Goal: Communication & Community: Ask a question

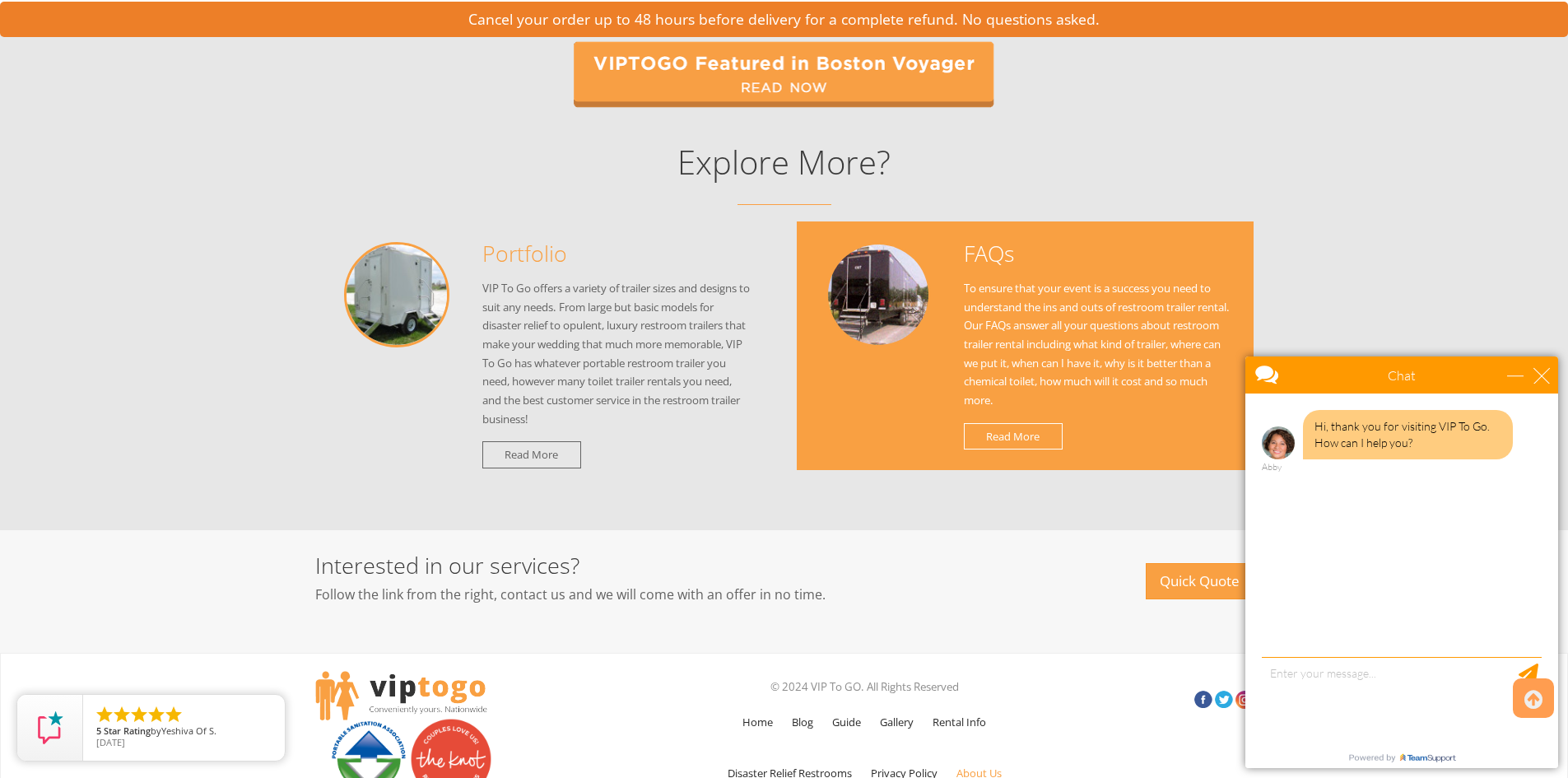
scroll to position [1797, 0]
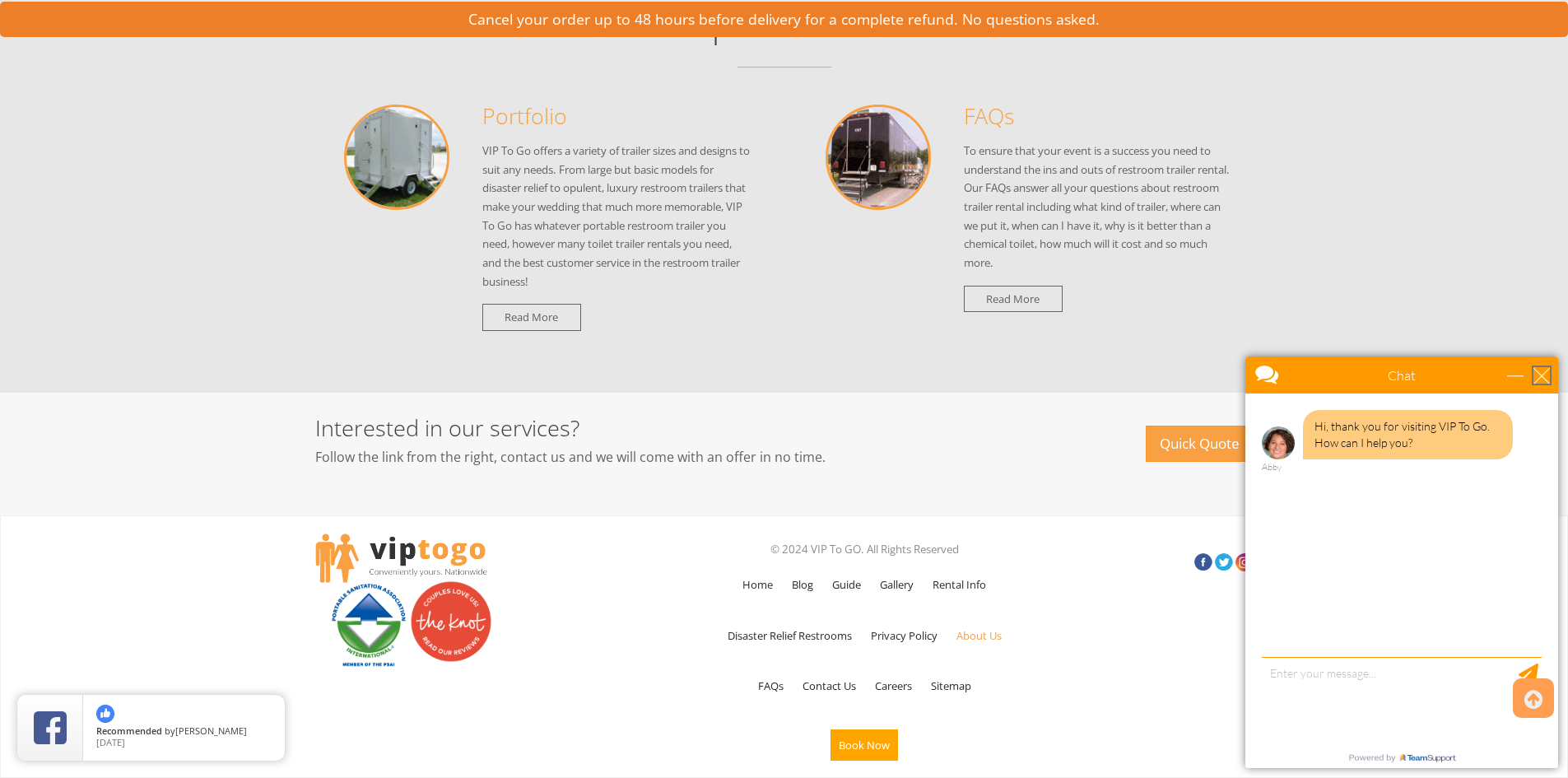
click at [1534, 376] on div "close" at bounding box center [1541, 375] width 16 height 16
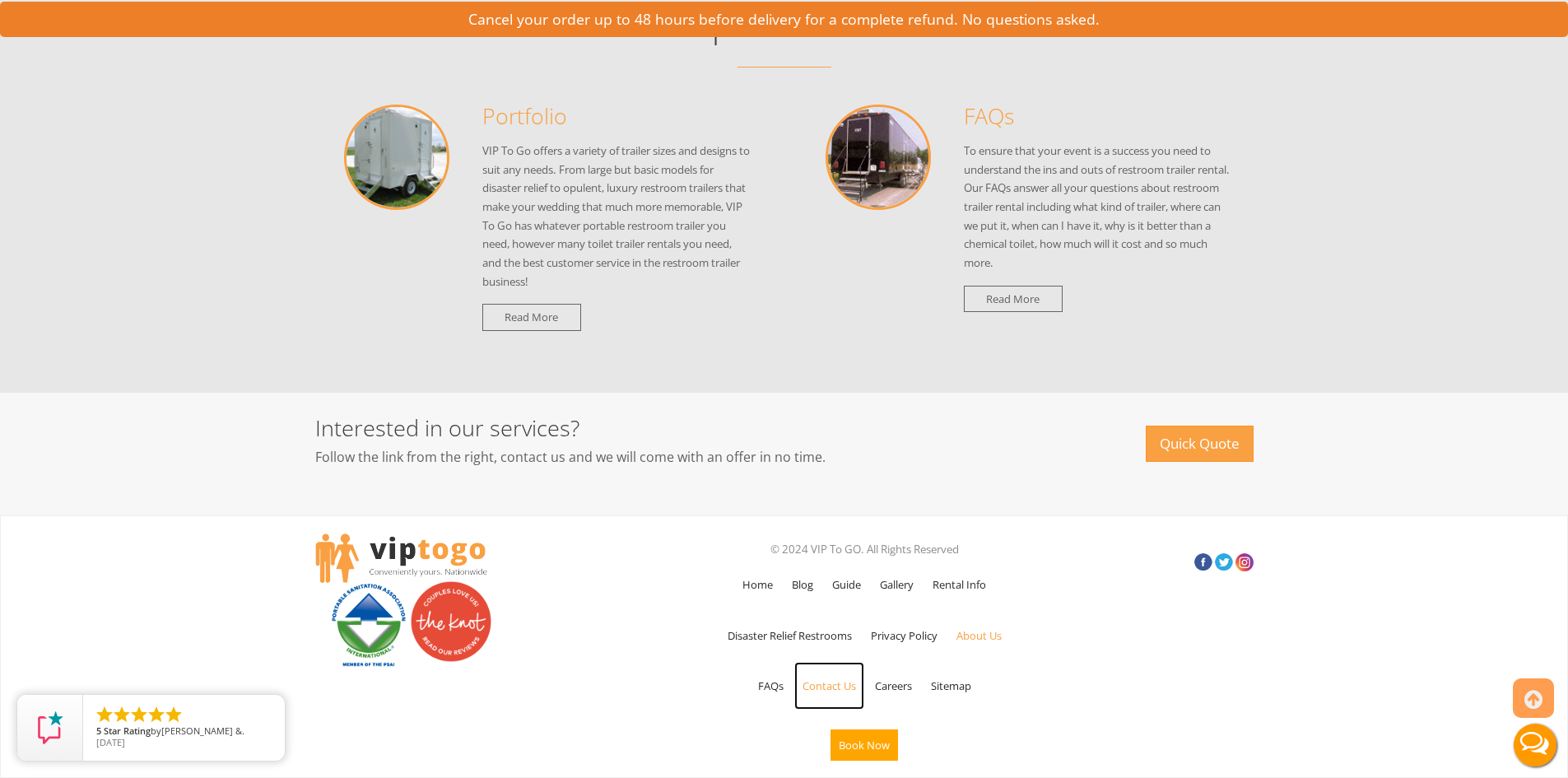
click at [827, 682] on link "Contact Us" at bounding box center [829, 685] width 70 height 48
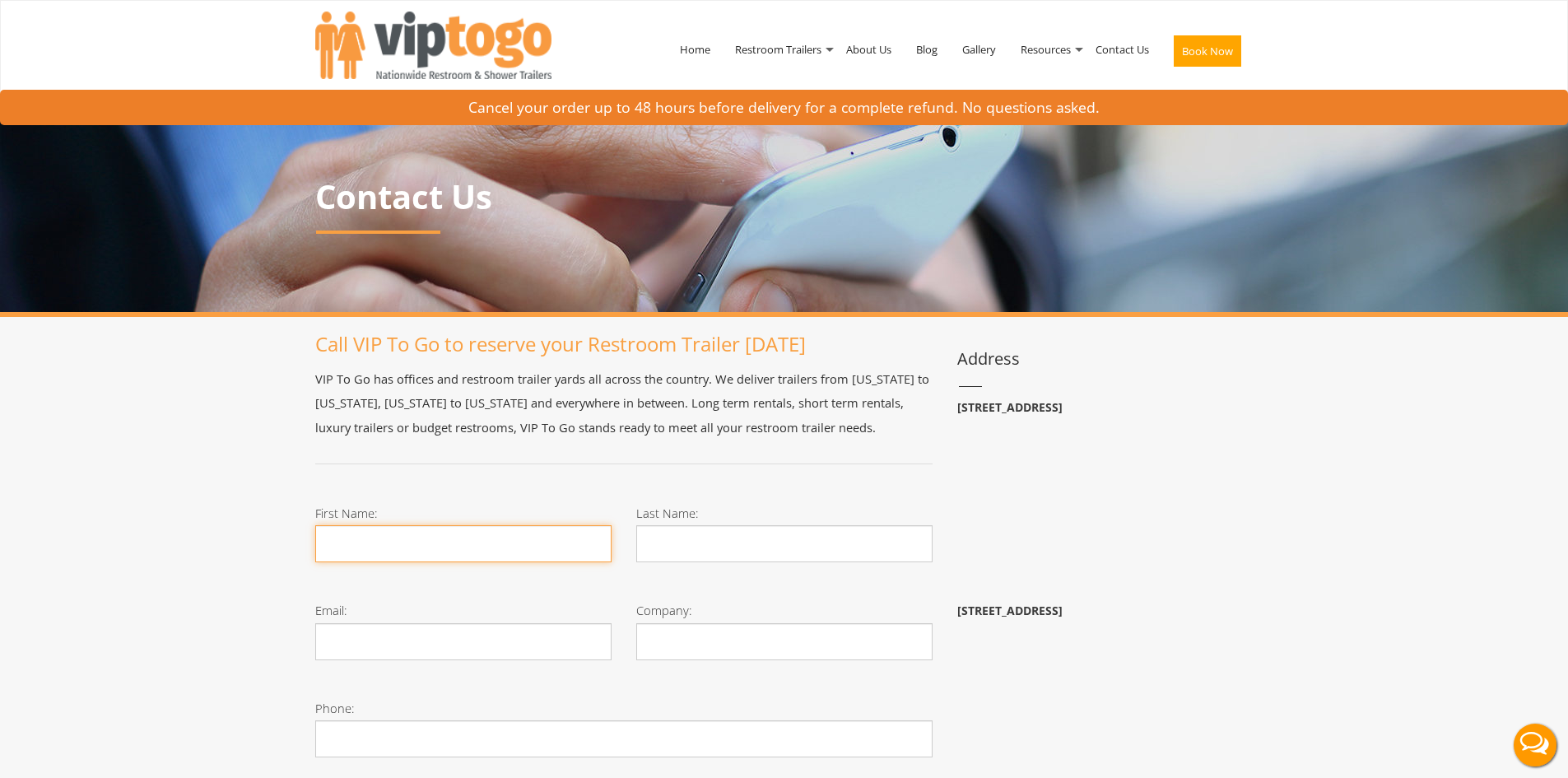
click at [470, 542] on input "First Name:" at bounding box center [464, 543] width 297 height 37
type input "BRANDI"
type input "MCKENNA"
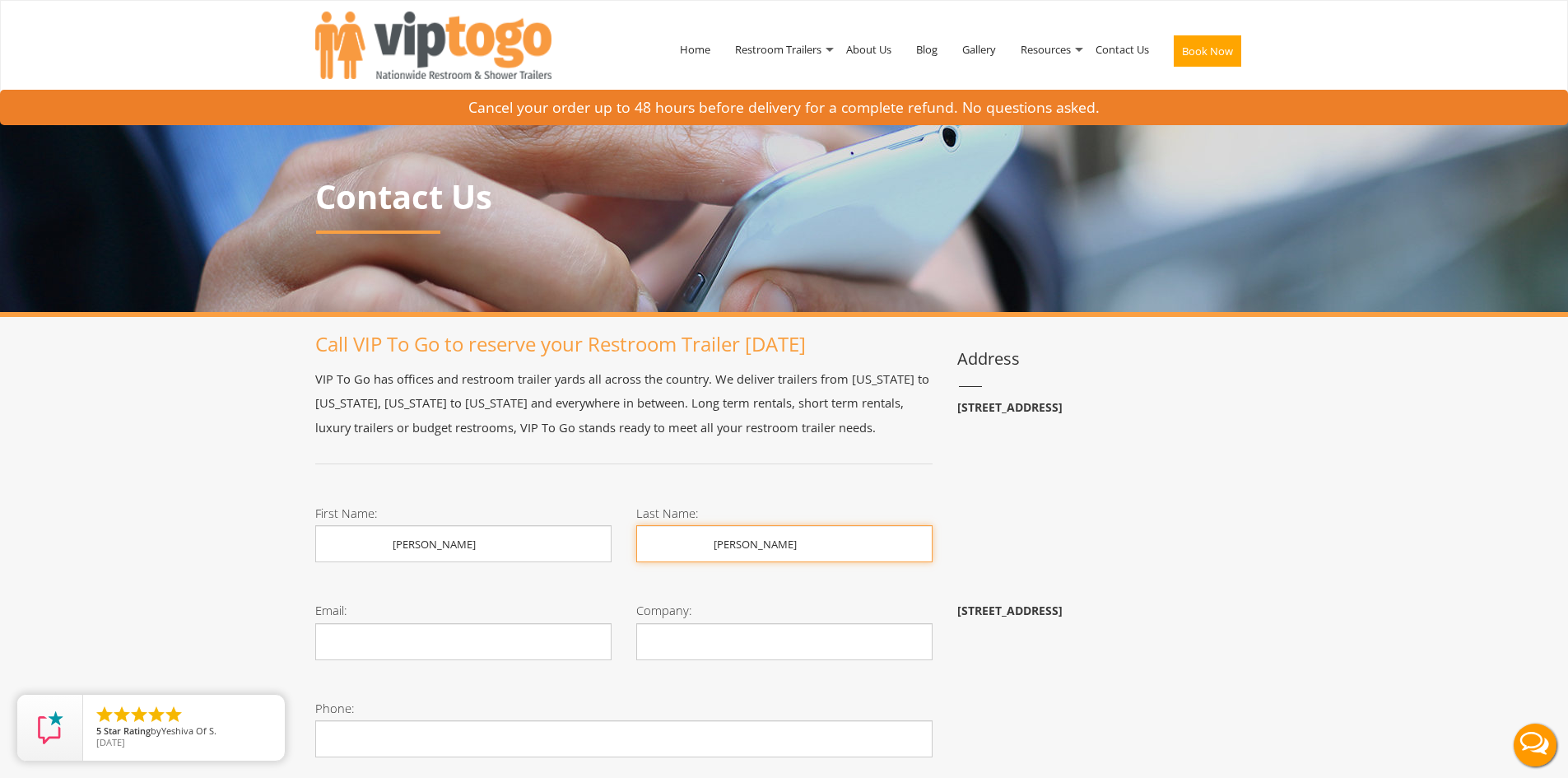
type input "brandimckenna11@yahoo.com"
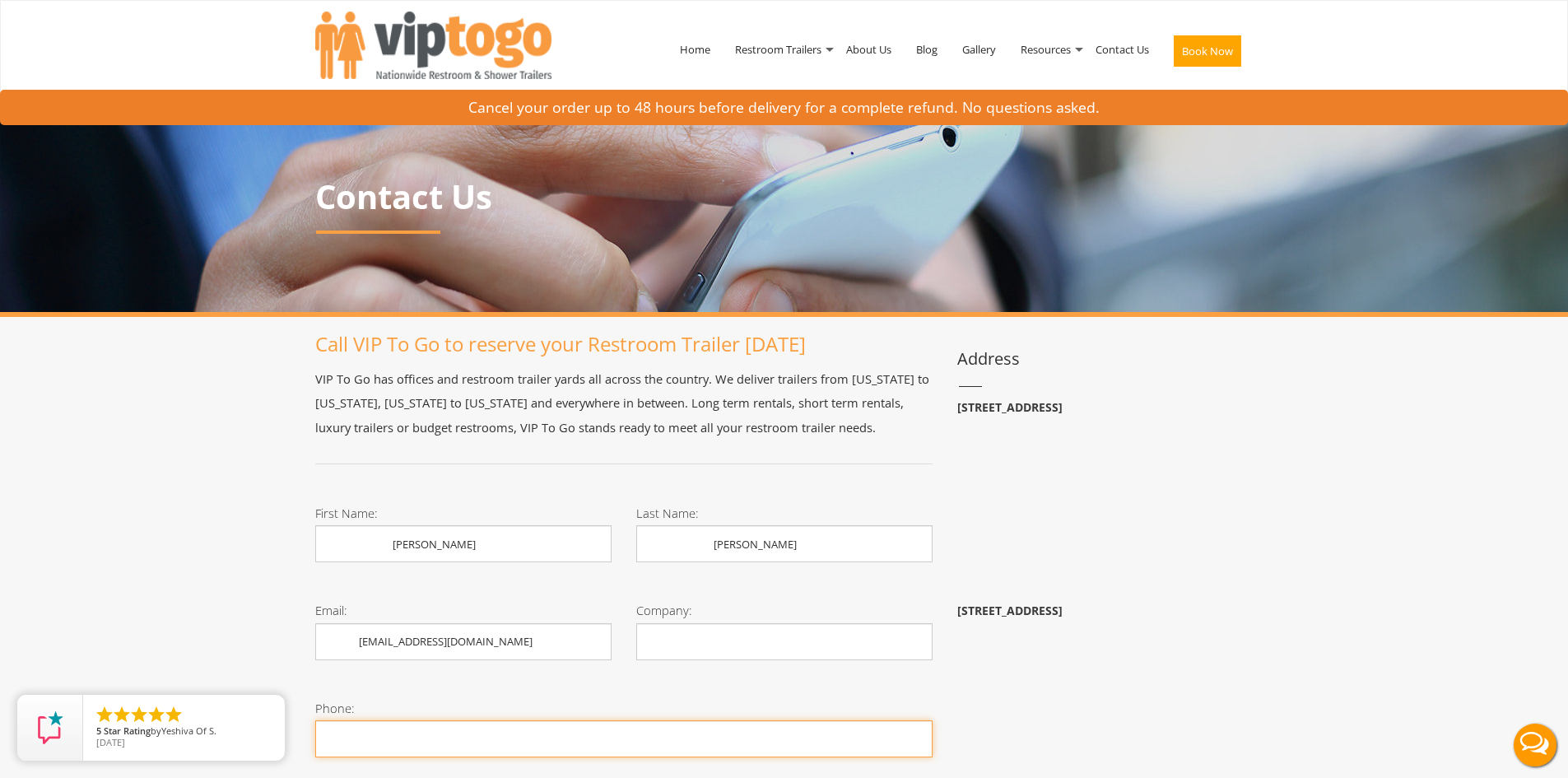
type input "7327204756"
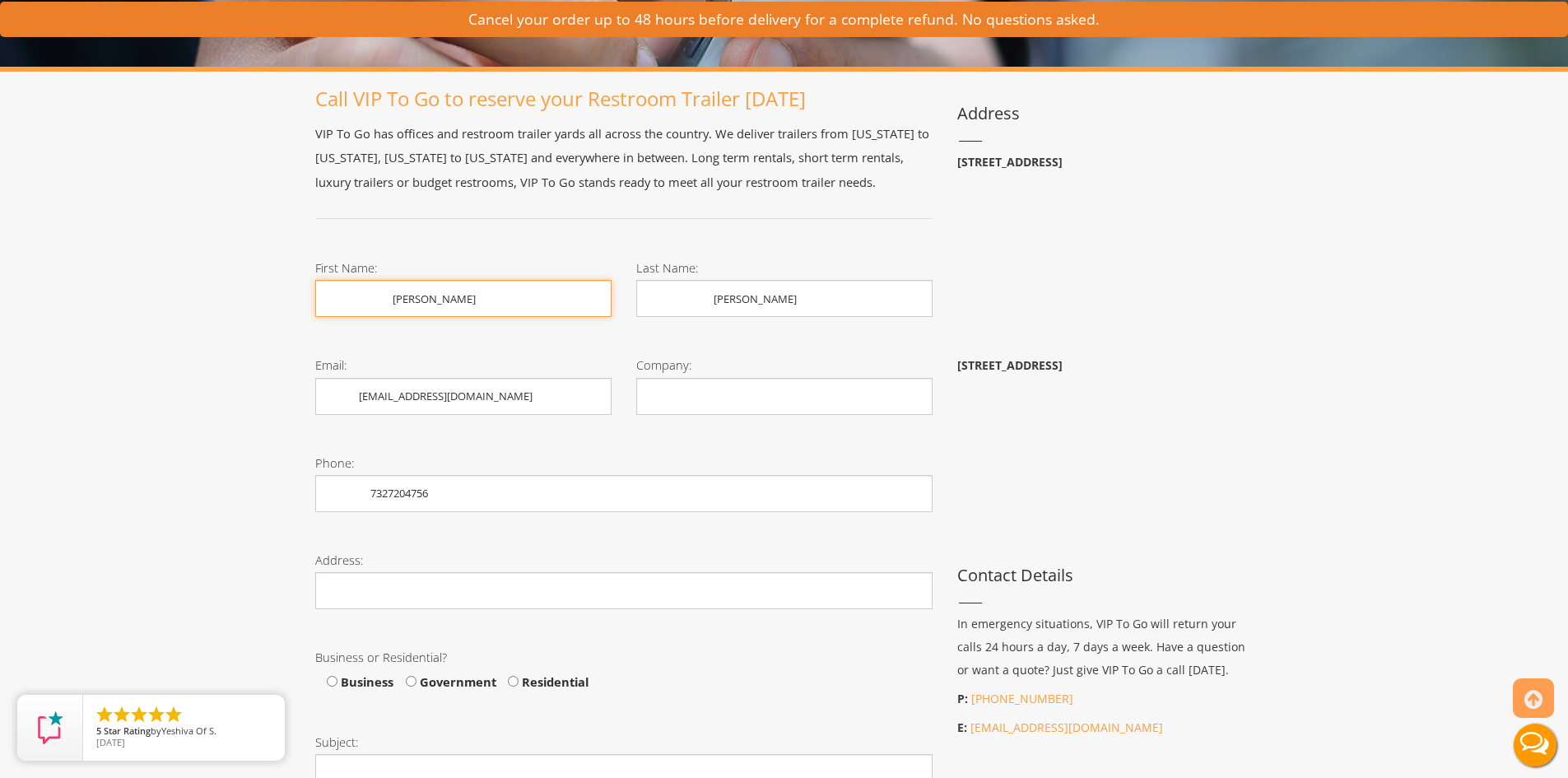
scroll to position [329, 0]
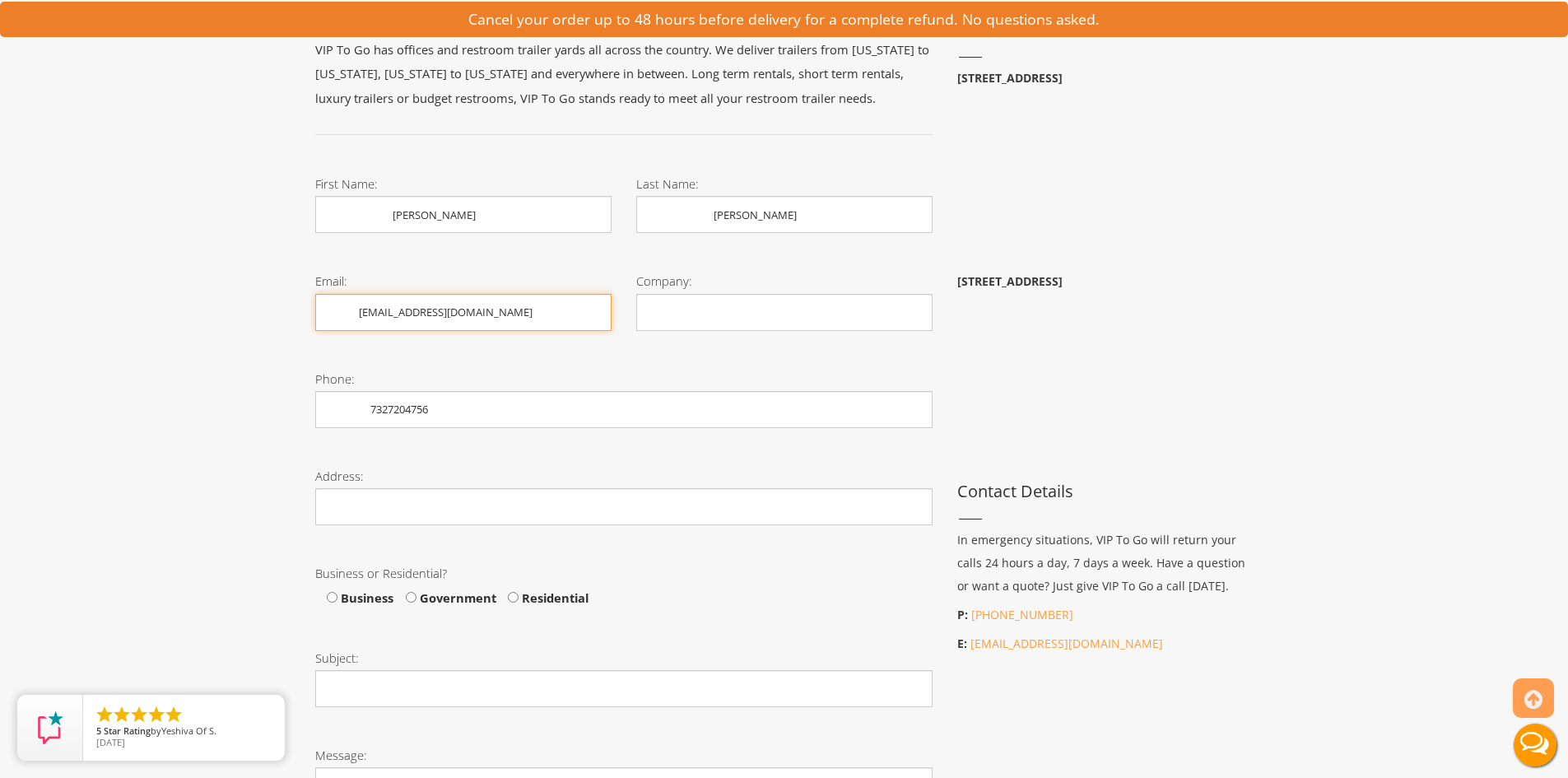
drag, startPoint x: 567, startPoint y: 322, endPoint x: 345, endPoint y: 324, distance: 222.0
click at [345, 324] on input "brandimckenna11@yahoo.com" at bounding box center [464, 312] width 297 height 37
type input "Bmckenna@njtransit.com"
click at [655, 309] on input "Company:" at bounding box center [784, 312] width 297 height 37
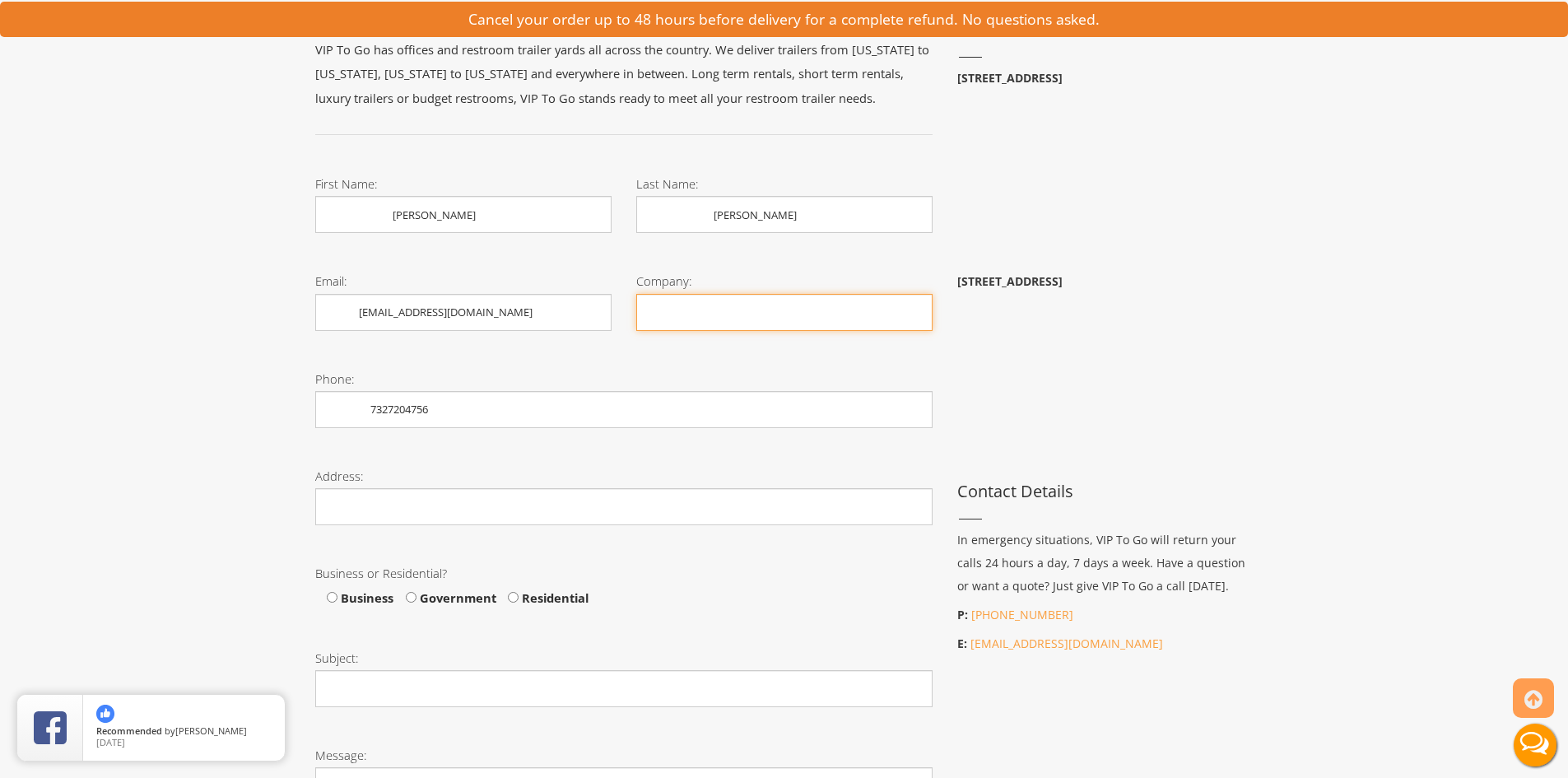
type input "Nj Transit"
type input "one Atlantic city expressway"
click at [326, 599] on span "Business Government Residential" at bounding box center [452, 597] width 274 height 16
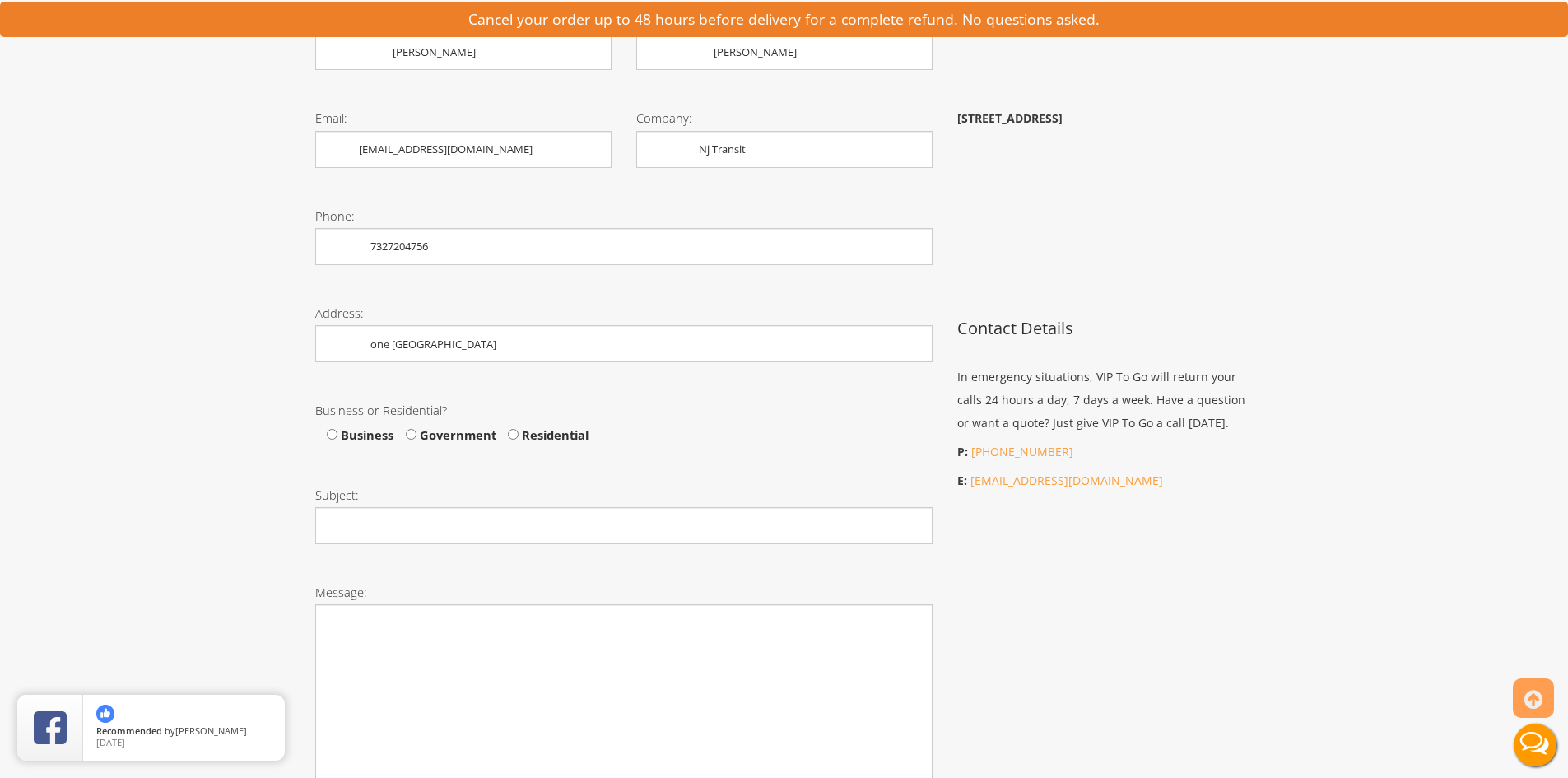
scroll to position [494, 0]
click at [331, 433] on input "Business" at bounding box center [332, 432] width 11 height 11
radio input "true"
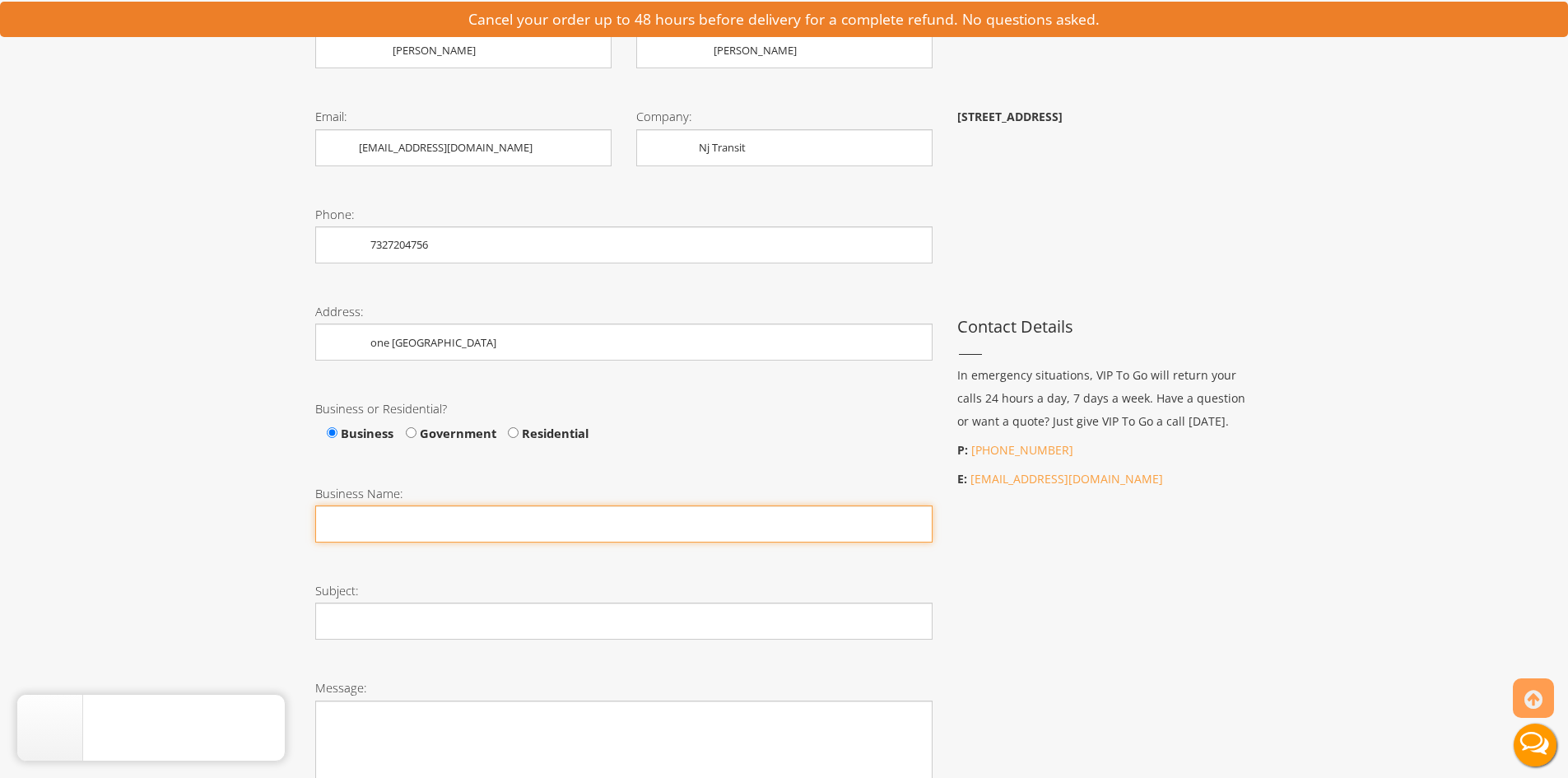
click at [385, 525] on input "Business Name:" at bounding box center [624, 523] width 617 height 37
type input "holding tank emptying - on call"
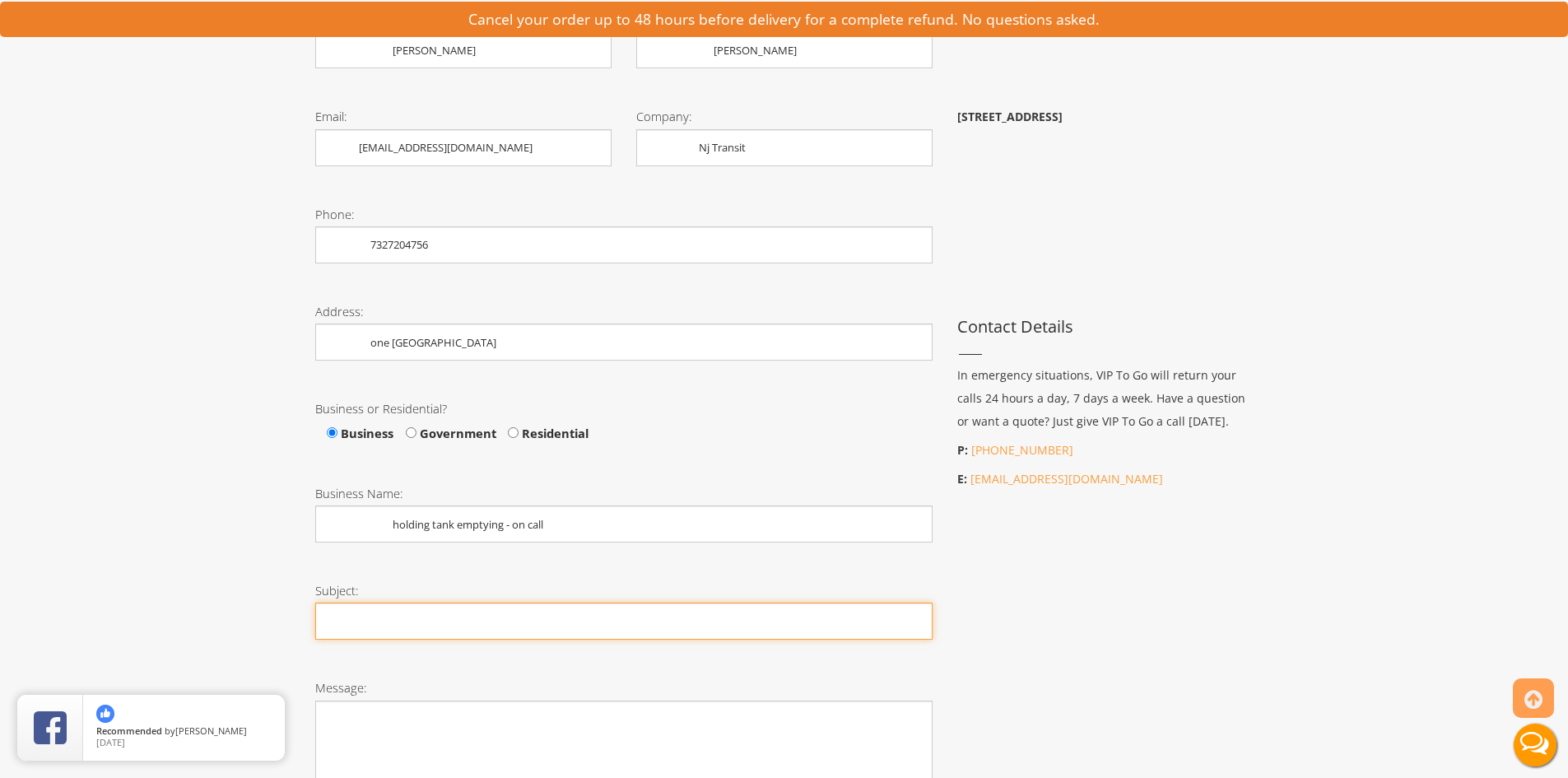
click at [401, 622] on input "Subject:" at bounding box center [624, 620] width 617 height 37
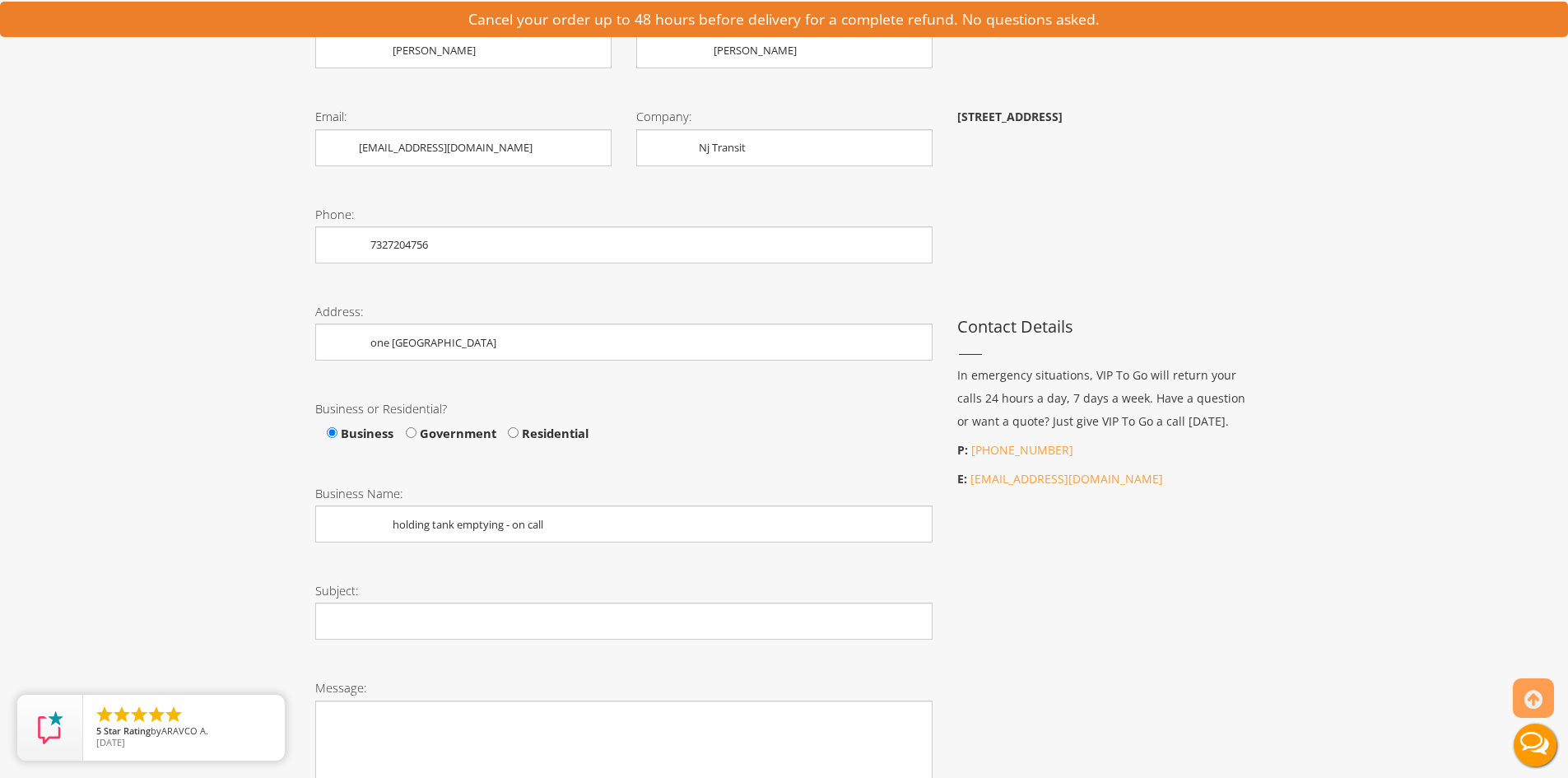
click at [266, 603] on div "Toggle navigation VIPTOGO Home Restroom Trailers Restroom Trailers by Type All …" at bounding box center [784, 443] width 1568 height 1874
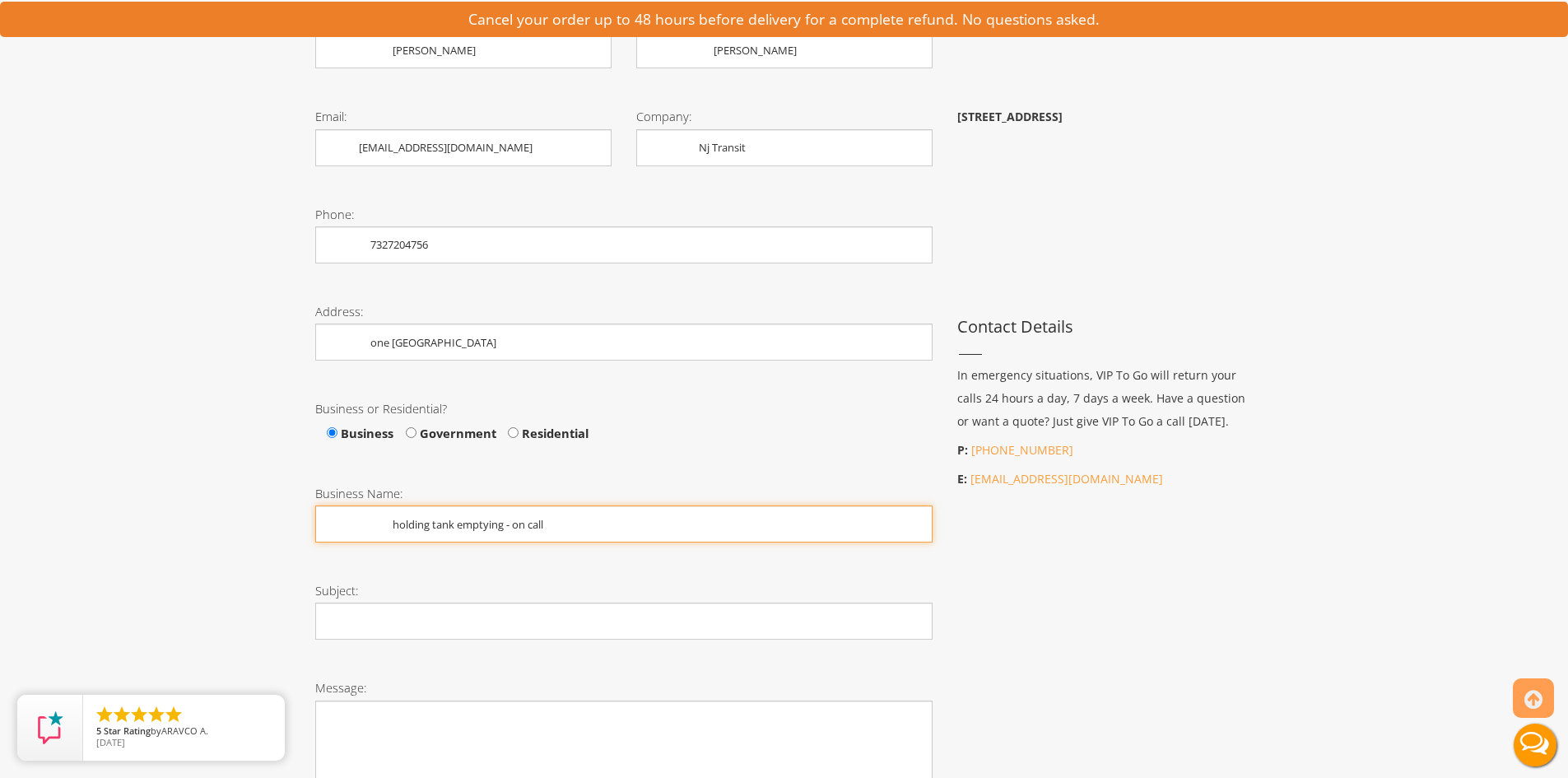
drag, startPoint x: 562, startPoint y: 530, endPoint x: 320, endPoint y: 551, distance: 242.9
click at [320, 551] on div "Business Name: holding tank emptying - on call" at bounding box center [624, 517] width 642 height 97
type input "NJ Transit"
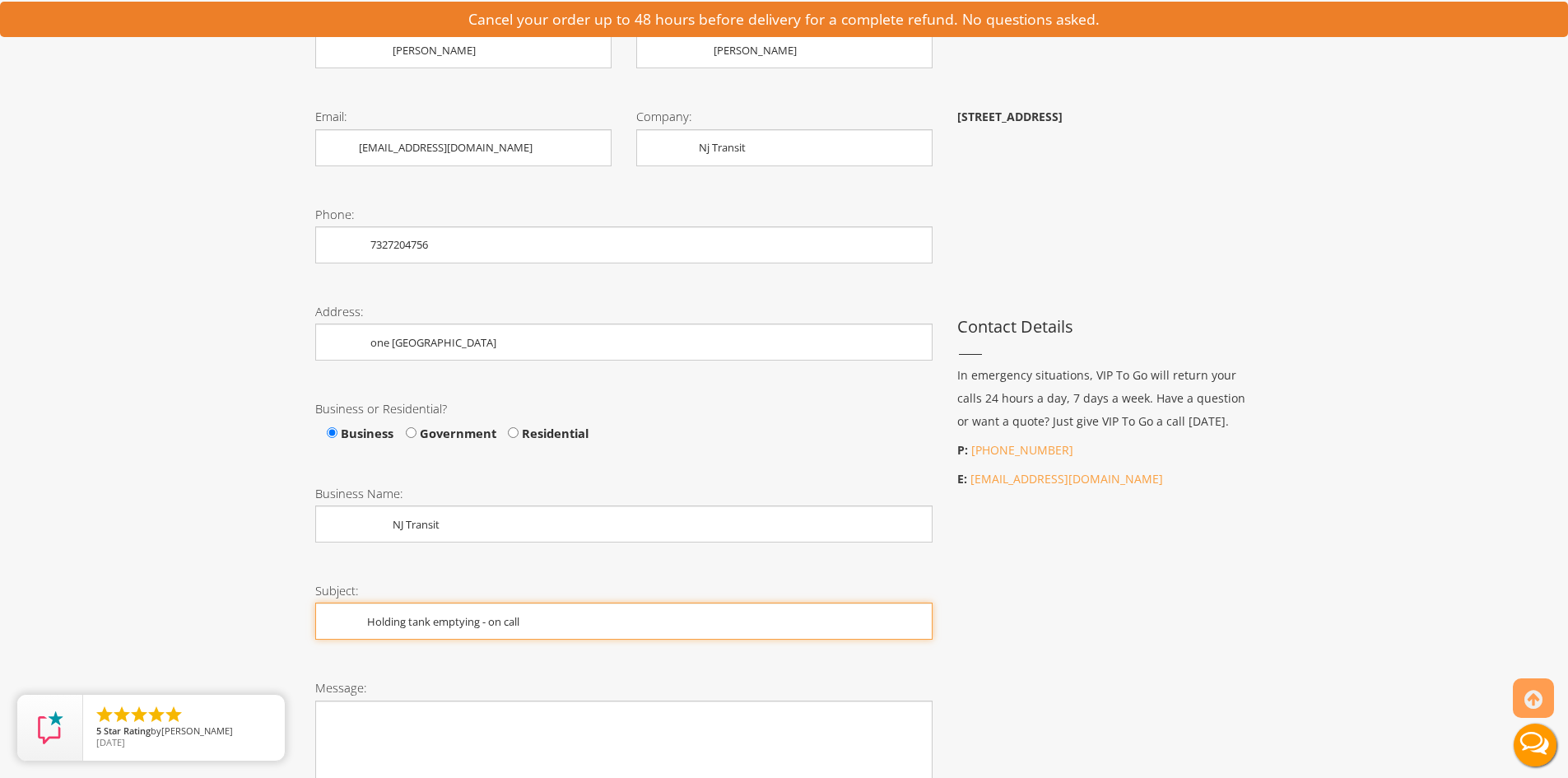
type input "Holding tank emptying - on call"
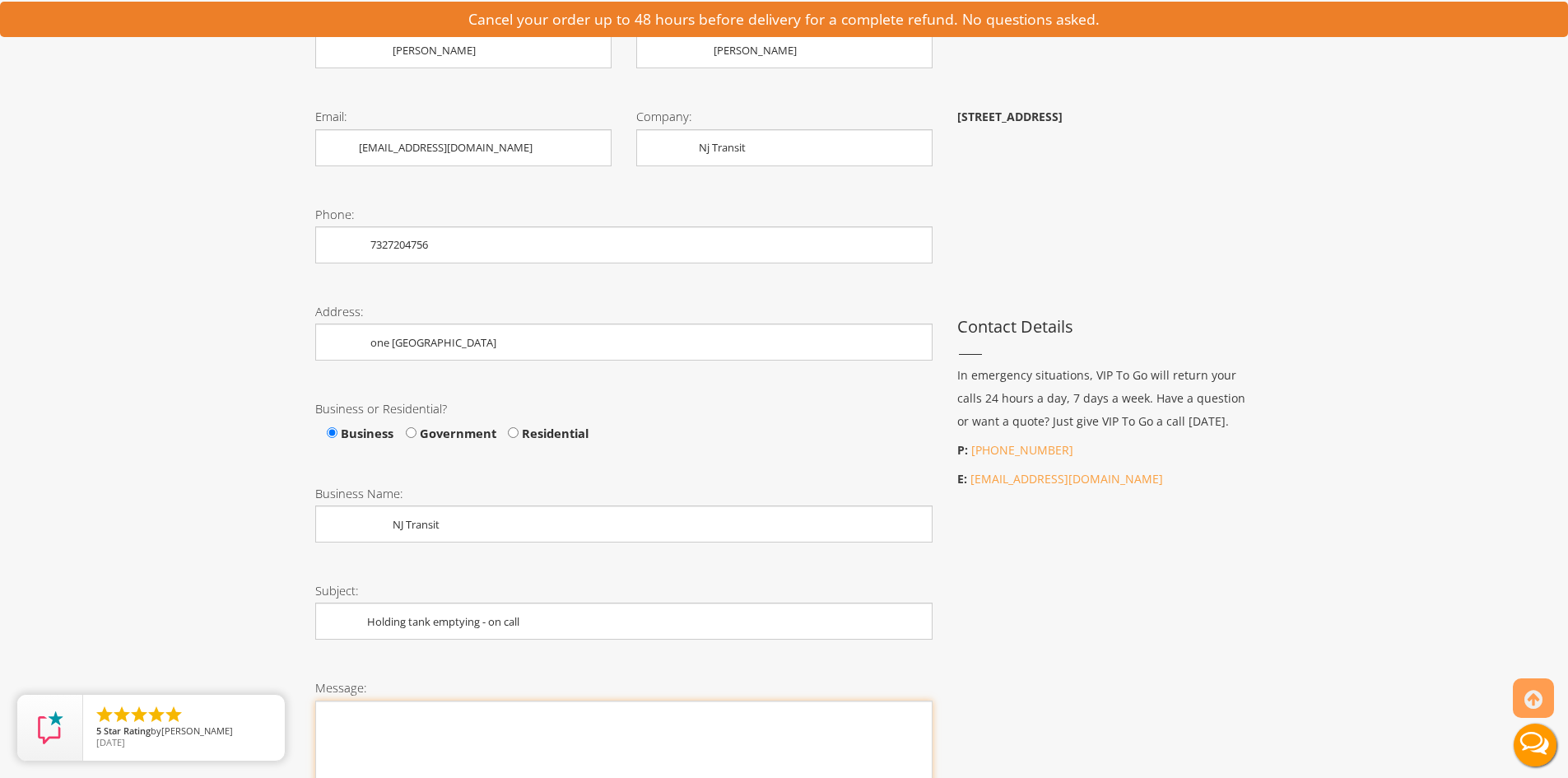
paste textarea "I work for NJ Transit, we currently have a 200 gallon holding tank ( we own ) t…"
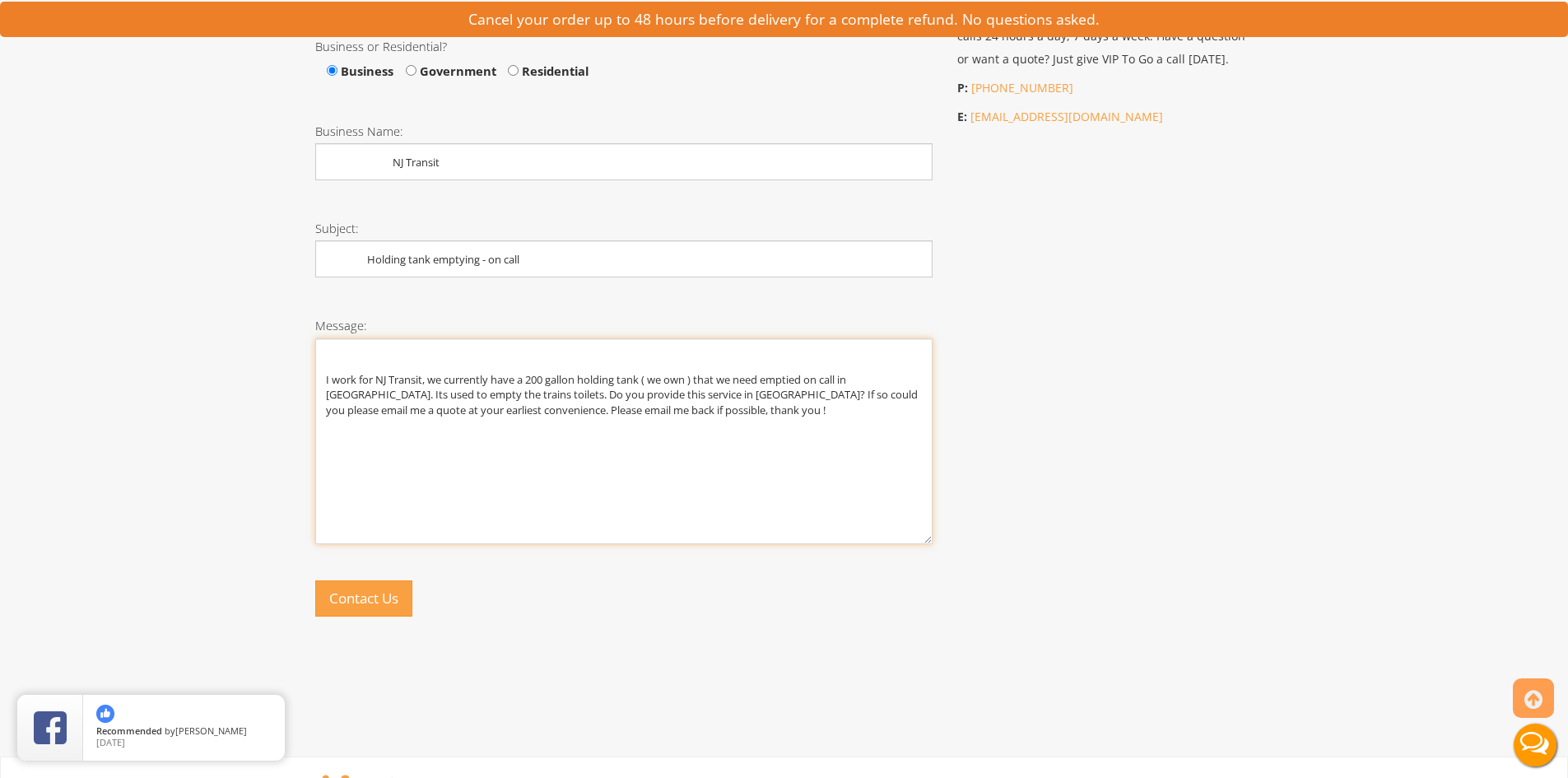
scroll to position [906, 0]
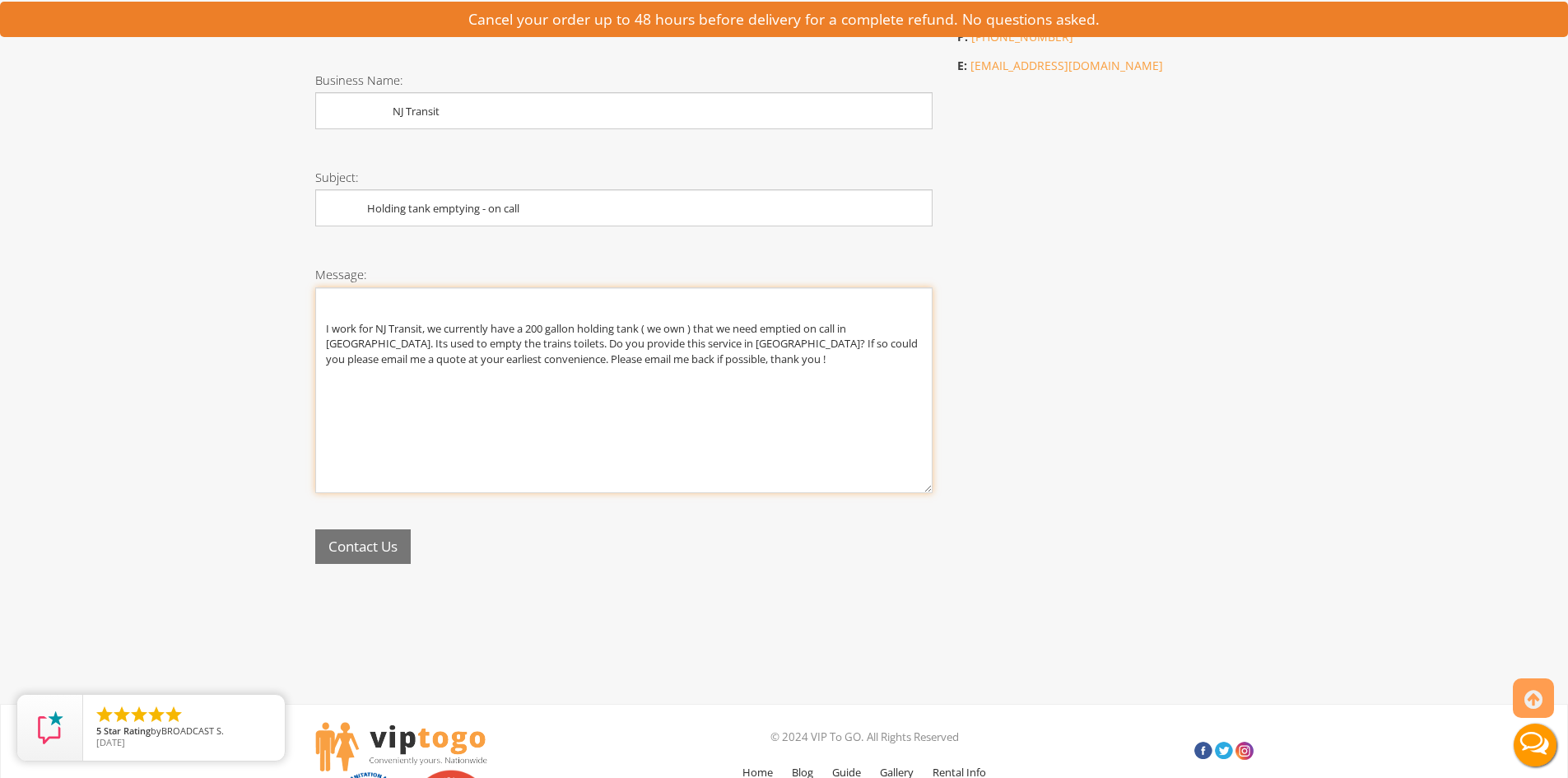
type textarea "I work for NJ Transit, we currently have a 200 gallon holding tank ( we own ) t…"
click at [386, 561] on button "Contact Us" at bounding box center [363, 546] width 95 height 35
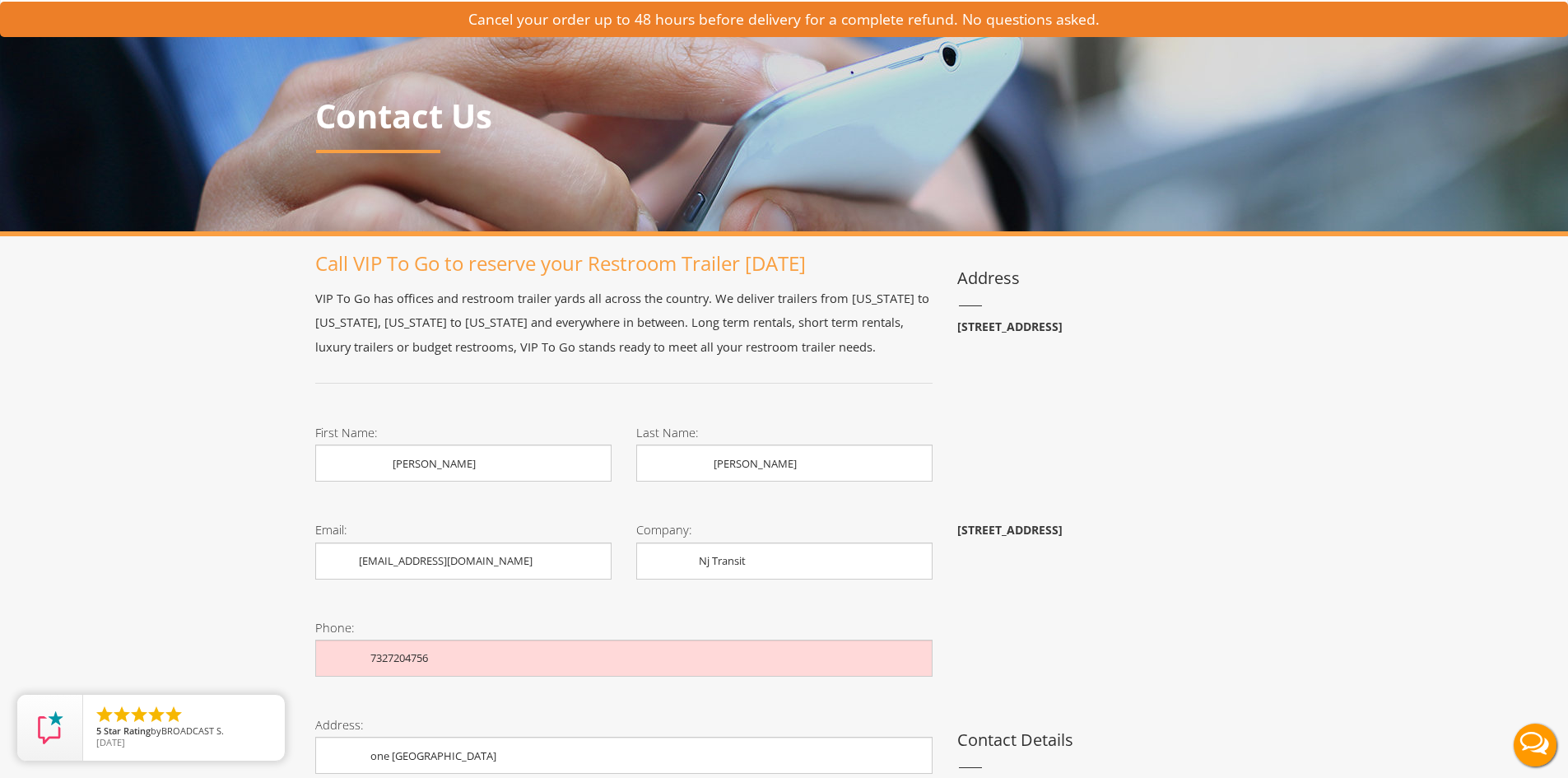
scroll to position [0, 0]
